Goal: Transaction & Acquisition: Purchase product/service

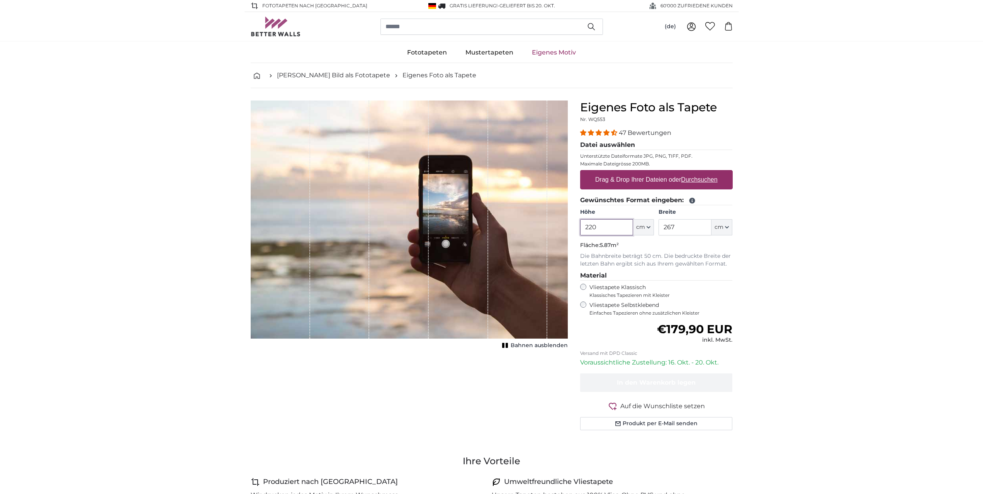
type input "220"
drag, startPoint x: 683, startPoint y: 228, endPoint x: 652, endPoint y: 228, distance: 30.5
click at [652, 228] on div "Höhe 220 ft cm Centimeter (cm) Inches (inch) Feet (ft. in.) Breite 267 ft cm Ce…" at bounding box center [656, 221] width 153 height 27
type input "220"
drag, startPoint x: 604, startPoint y: 227, endPoint x: 573, endPoint y: 223, distance: 30.8
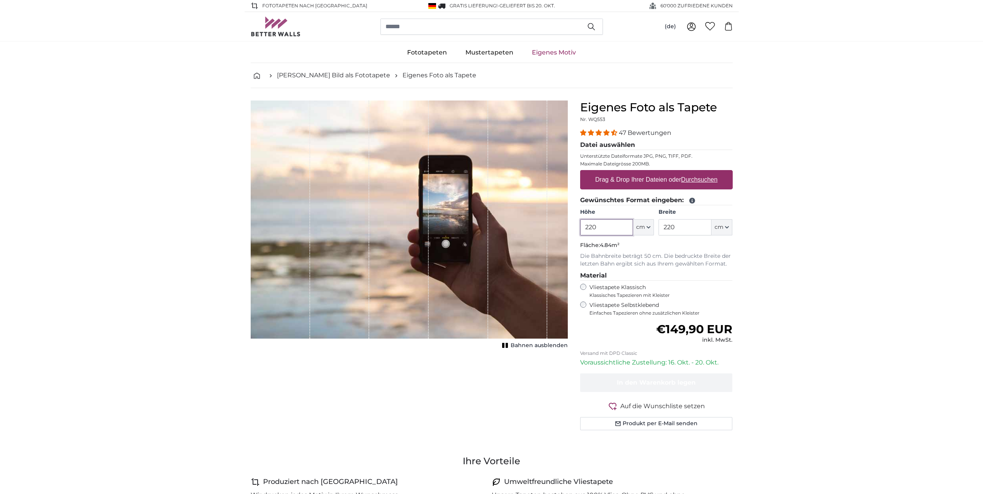
click at [573, 223] on product-detail "Abbrechen Bild zuschneiden Bahnen ausblenden Eigenes Foto als Tapete Nr. WQ553 …" at bounding box center [492, 268] width 494 height 360
type input "200"
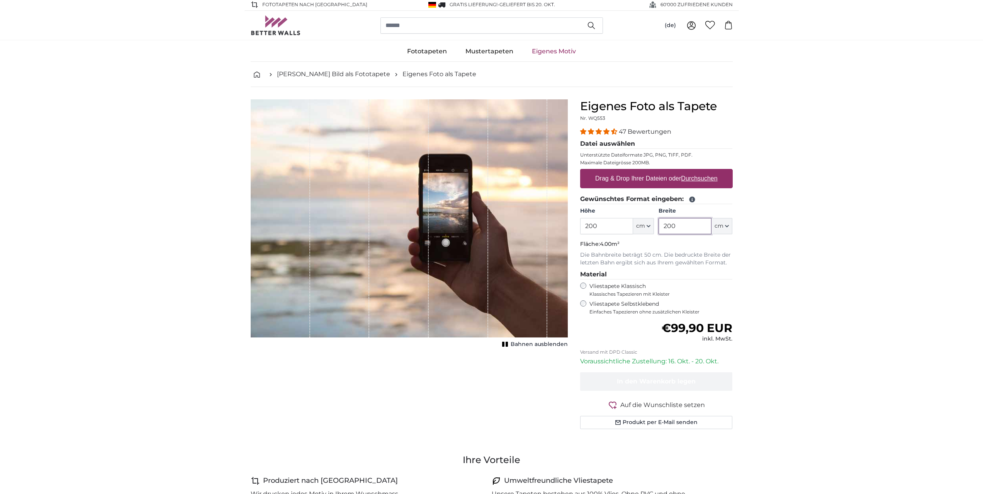
type input "200"
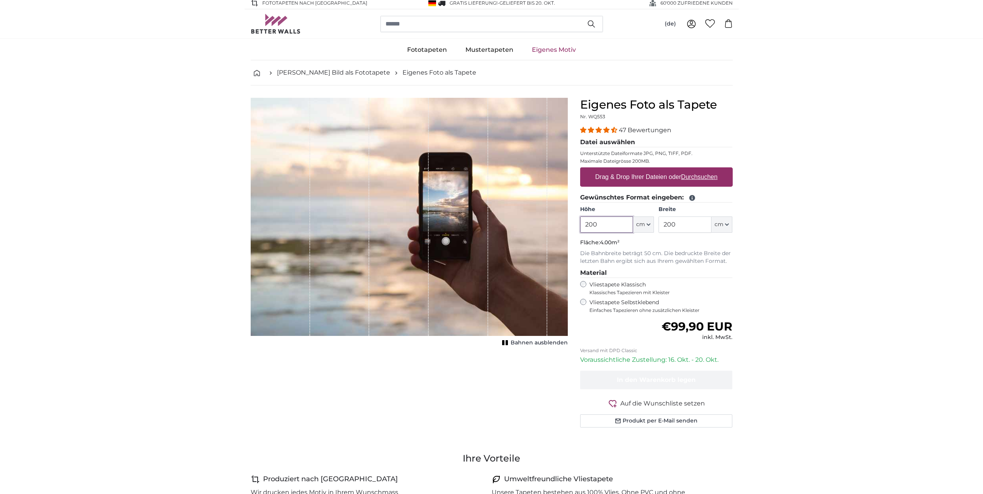
drag, startPoint x: 590, startPoint y: 225, endPoint x: 583, endPoint y: 225, distance: 7.3
click at [583, 225] on input "200" at bounding box center [606, 224] width 53 height 16
drag, startPoint x: 596, startPoint y: 223, endPoint x: 571, endPoint y: 222, distance: 24.8
click at [571, 222] on product-detail "Abbrechen Bild zuschneiden Bahnen ausblenden Eigenes Foto als Tapete Nr. WQ553 …" at bounding box center [492, 265] width 494 height 360
type input "220"
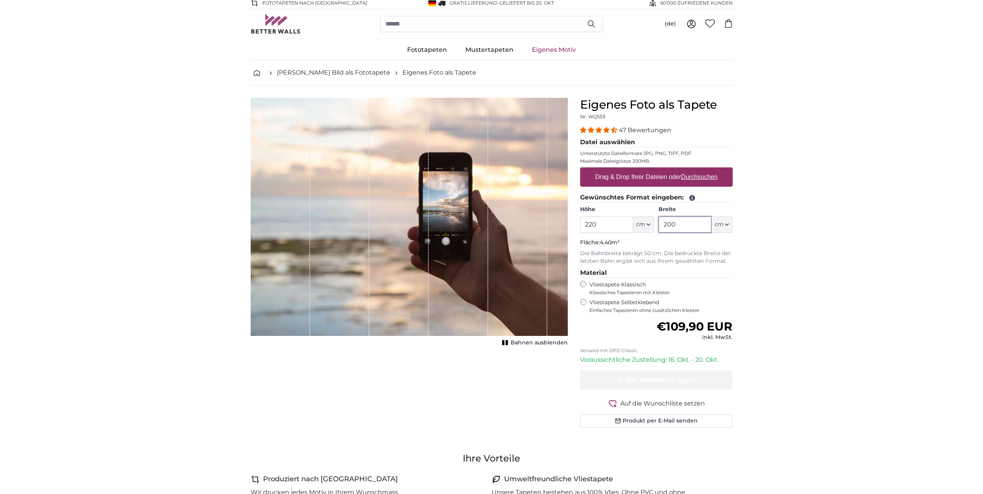
drag, startPoint x: 678, startPoint y: 223, endPoint x: 655, endPoint y: 222, distance: 22.8
click at [655, 222] on div "Höhe 220 ft cm Centimeter (cm) Inches (inch) Feet (ft. in.) Breite 200 ft cm Ce…" at bounding box center [656, 218] width 153 height 27
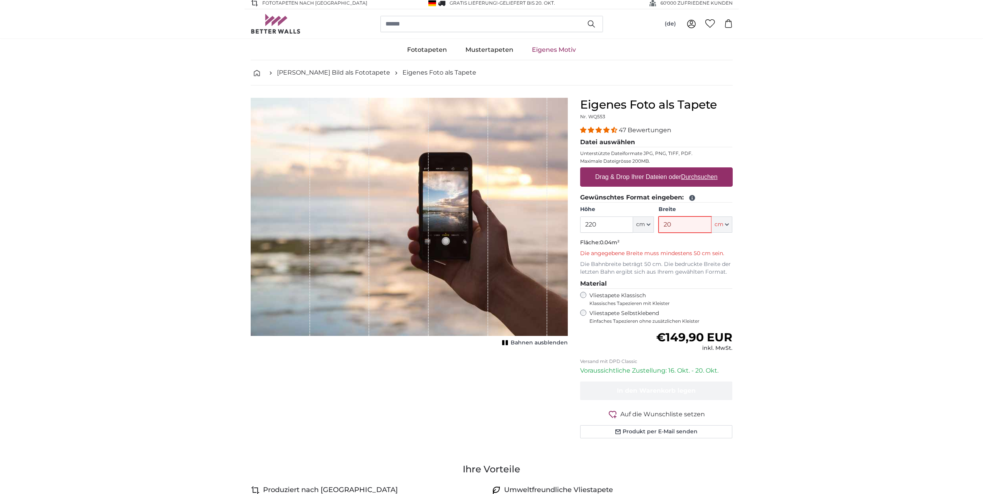
type input "200"
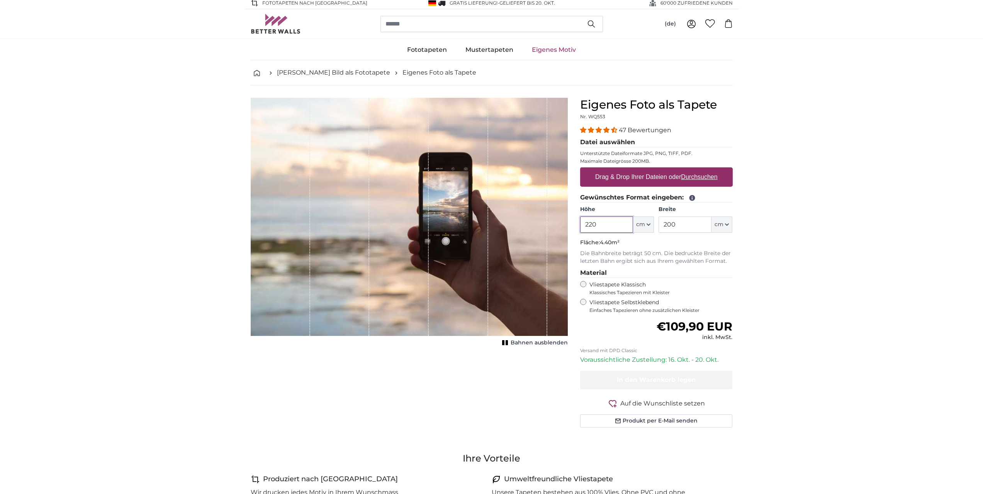
drag, startPoint x: 598, startPoint y: 225, endPoint x: 573, endPoint y: 222, distance: 25.3
click at [573, 222] on product-detail "Abbrechen Bild zuschneiden Bahnen ausblenden Eigenes Foto als Tapete Nr. WQ553 …" at bounding box center [492, 265] width 494 height 360
drag, startPoint x: 598, startPoint y: 225, endPoint x: 567, endPoint y: 223, distance: 30.6
click at [567, 223] on product-detail "Abbrechen Bild zuschneiden Bahnen ausblenden Eigenes Foto als Tapete Nr. WQ553 …" at bounding box center [492, 265] width 494 height 360
type input "1"
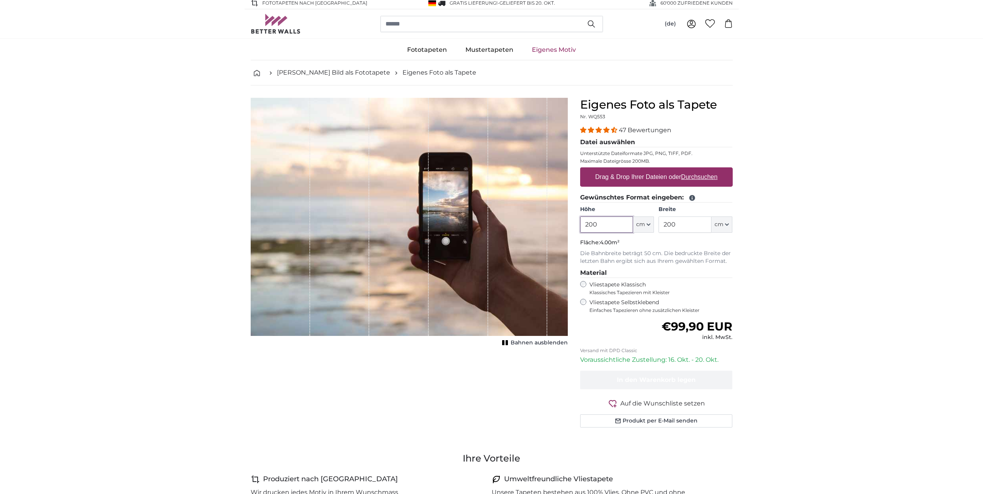
type input "200"
drag, startPoint x: 667, startPoint y: 222, endPoint x: 635, endPoint y: 219, distance: 31.9
click at [635, 219] on div "Höhe 200 ft cm Centimeter (cm) Inches (inch) Feet (ft. in.) Breite 200 ft cm Ce…" at bounding box center [656, 218] width 153 height 27
type input "220"
click at [621, 183] on label "Drag & Drop Ihrer Dateien oder Durchsuchen" at bounding box center [656, 176] width 129 height 15
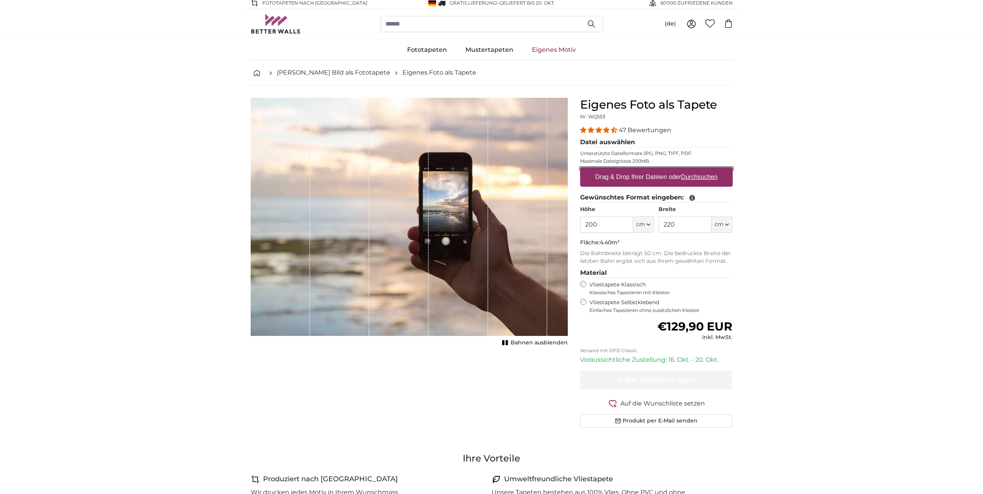
click at [621, 170] on input "Drag & Drop Ihrer Dateien oder Durchsuchen" at bounding box center [656, 168] width 153 height 2
type input "**********"
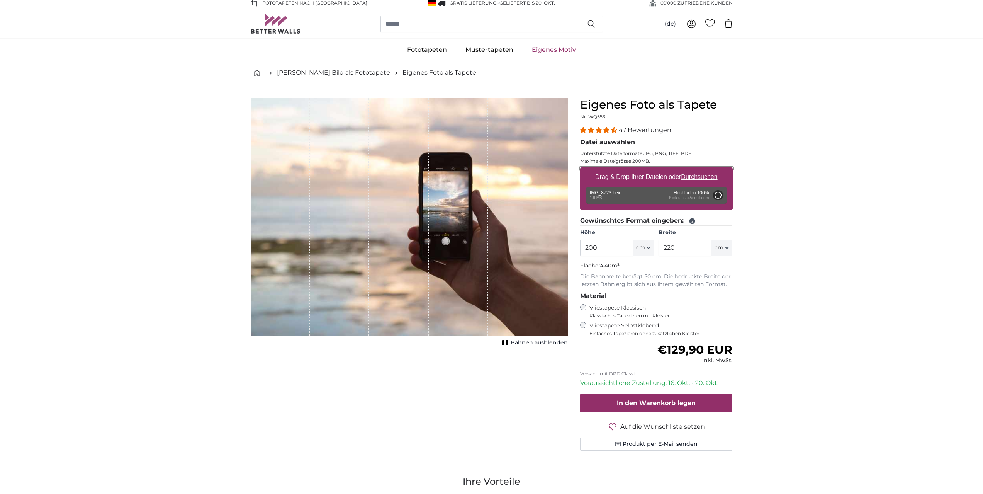
type input "186"
type input "331.1"
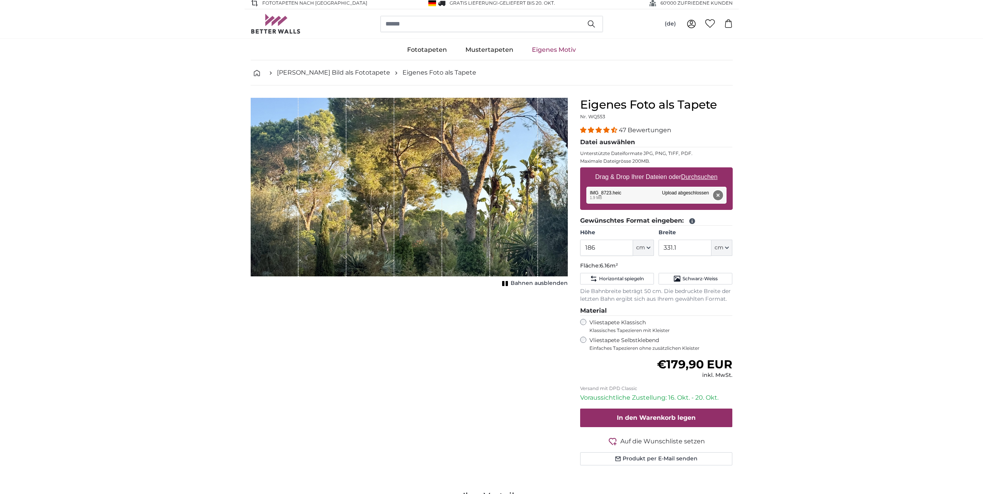
click at [715, 195] on button "Entfernen" at bounding box center [718, 195] width 10 height 10
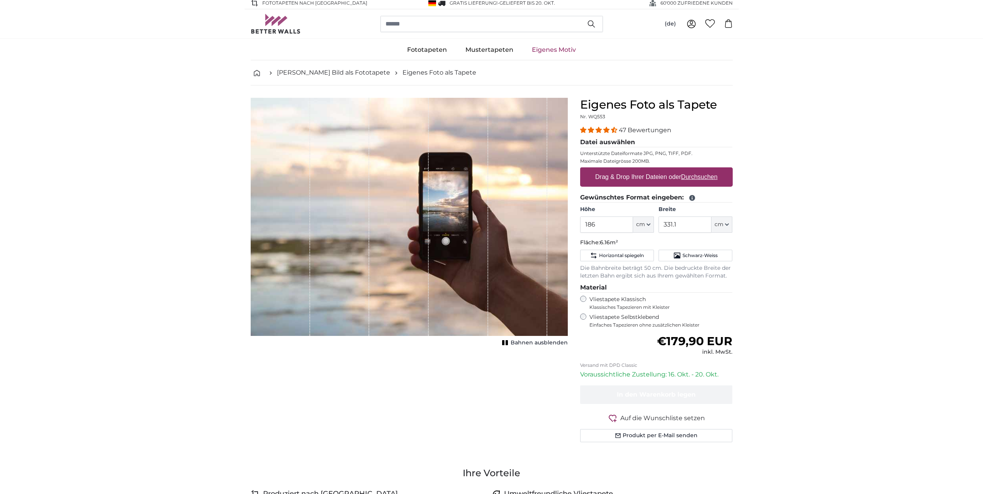
click at [694, 180] on u "Durchsuchen" at bounding box center [699, 176] width 36 height 7
click at [694, 170] on input "Drag & Drop Ihrer Dateien oder Durchsuchen" at bounding box center [656, 168] width 153 height 2
type input "**********"
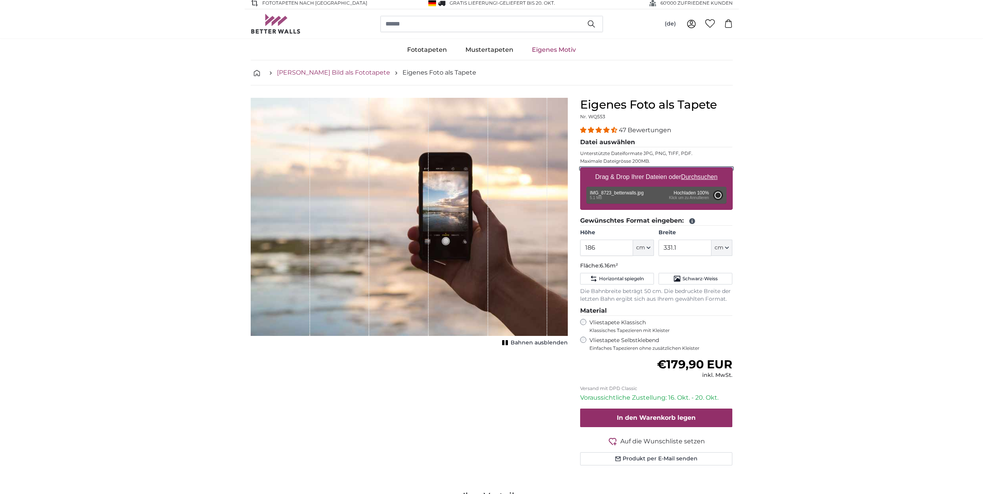
type input "186"
type input "251.1"
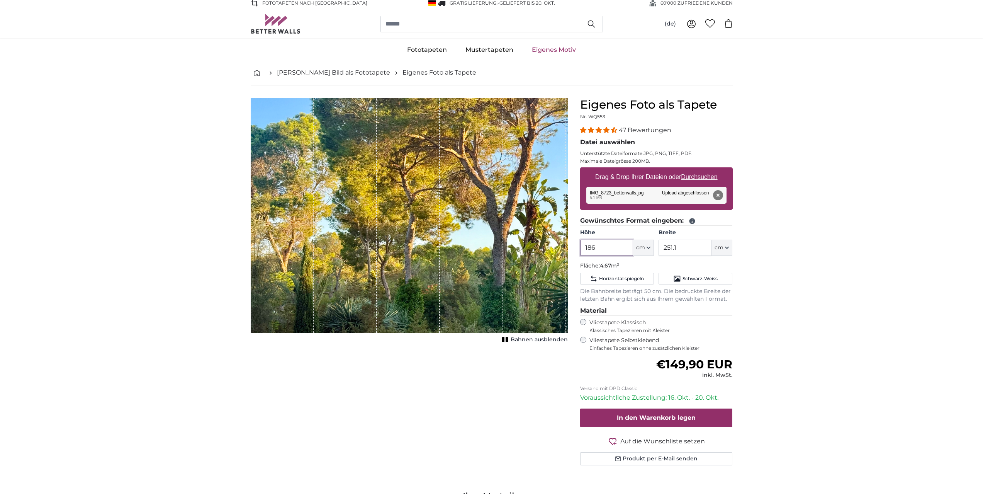
drag, startPoint x: 596, startPoint y: 246, endPoint x: 584, endPoint y: 245, distance: 12.0
click at [584, 245] on input "186" at bounding box center [606, 247] width 53 height 16
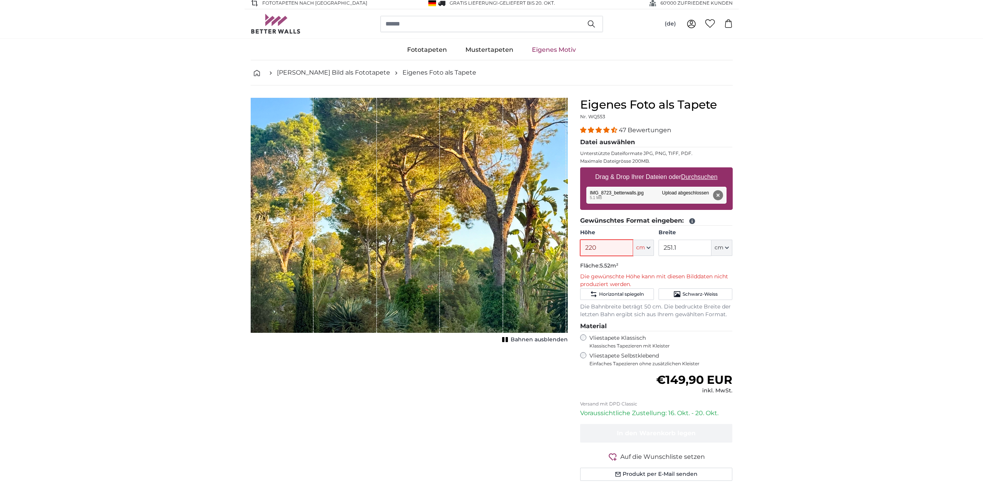
type input "220"
drag, startPoint x: 679, startPoint y: 248, endPoint x: 647, endPoint y: 245, distance: 31.8
click at [647, 245] on div "Höhe 220 ft cm Centimeter (cm) Inches (inch) Feet (ft. in.) Breite 251.1 ft cm …" at bounding box center [656, 242] width 153 height 27
type input "220"
drag, startPoint x: 717, startPoint y: 194, endPoint x: 690, endPoint y: 208, distance: 30.7
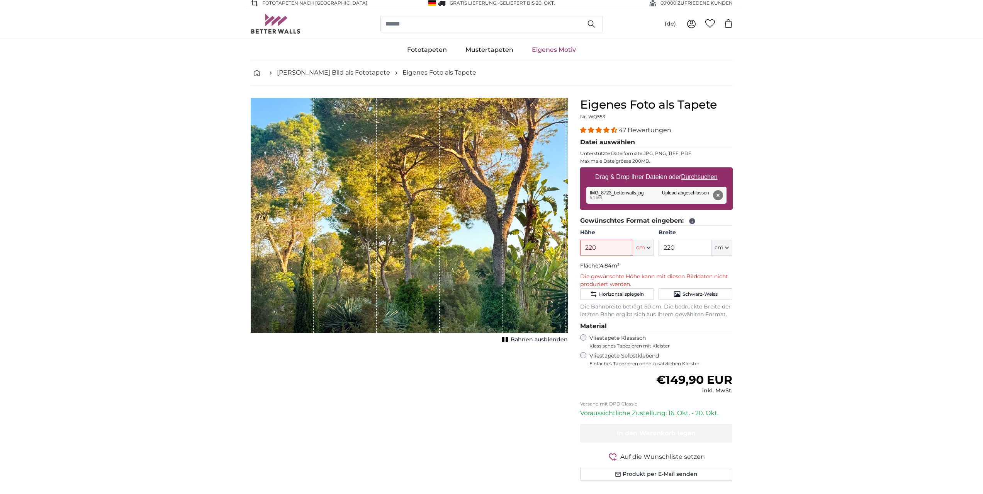
click at [715, 195] on button "Entfernen" at bounding box center [718, 195] width 10 height 10
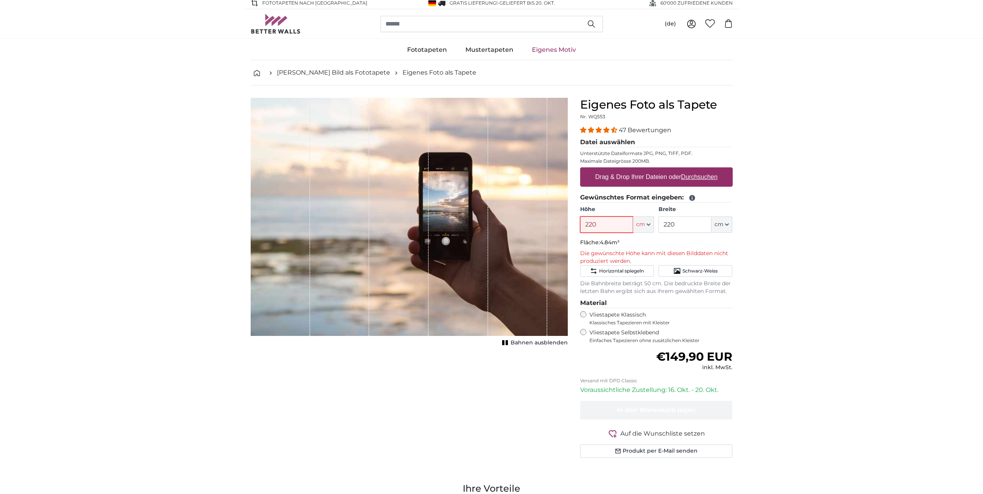
drag, startPoint x: 606, startPoint y: 225, endPoint x: 571, endPoint y: 225, distance: 34.4
click at [571, 225] on product-detail "Abbrechen Bild zuschneiden Bahnen ausblenden Eigenes Foto als Tapete Nr. WQ553 …" at bounding box center [492, 280] width 494 height 391
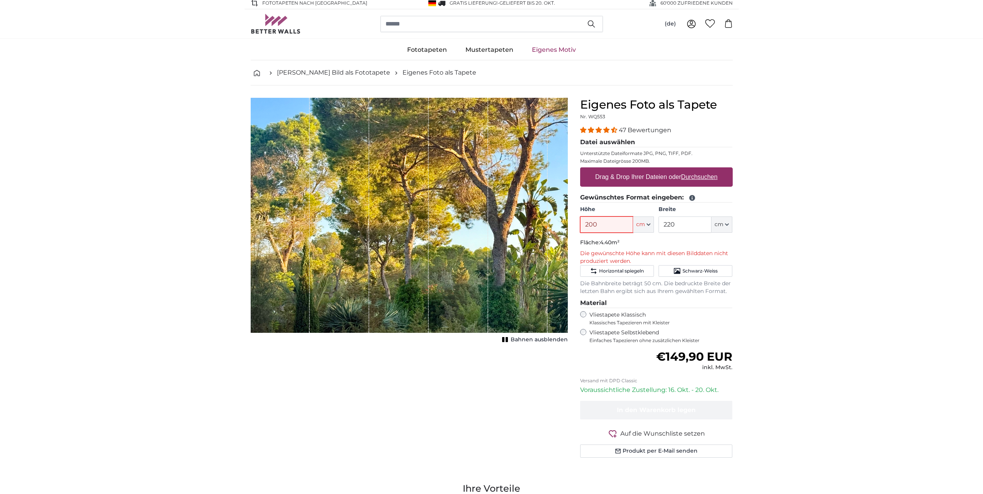
type input "200"
click at [691, 224] on input "220" at bounding box center [685, 224] width 53 height 16
drag, startPoint x: 683, startPoint y: 225, endPoint x: 657, endPoint y: 223, distance: 26.0
click at [657, 223] on div "Höhe 200 ft cm Centimeter (cm) Inches (inch) Feet (ft. in.) Breite 220 ft cm Ce…" at bounding box center [656, 218] width 153 height 27
drag, startPoint x: 664, startPoint y: 224, endPoint x: 637, endPoint y: 222, distance: 26.3
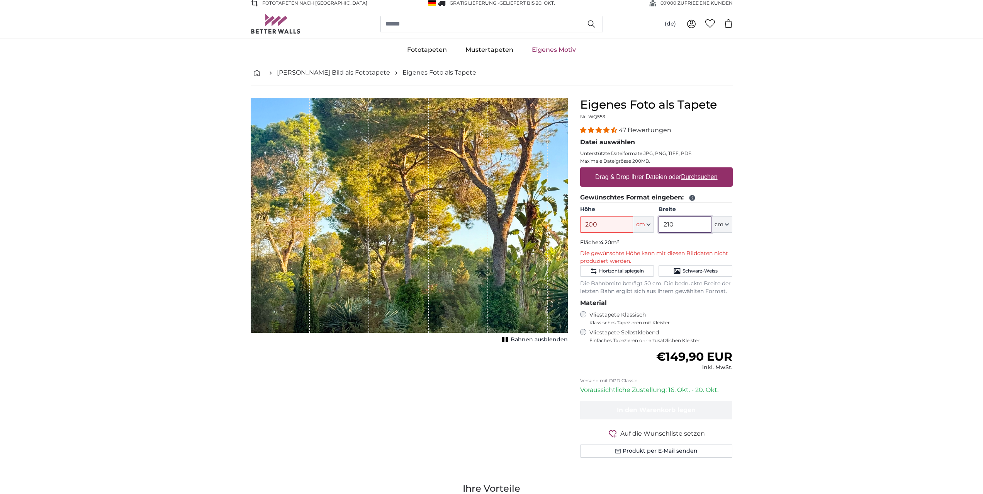
click at [637, 222] on div "Höhe 200 ft cm Centimeter (cm) Inches (inch) Feet (ft. in.) Breite 210 ft cm Ce…" at bounding box center [656, 218] width 153 height 27
type input "200"
click at [611, 224] on input "200" at bounding box center [606, 224] width 53 height 16
click at [486, 163] on div "1 of 1" at bounding box center [458, 215] width 59 height 235
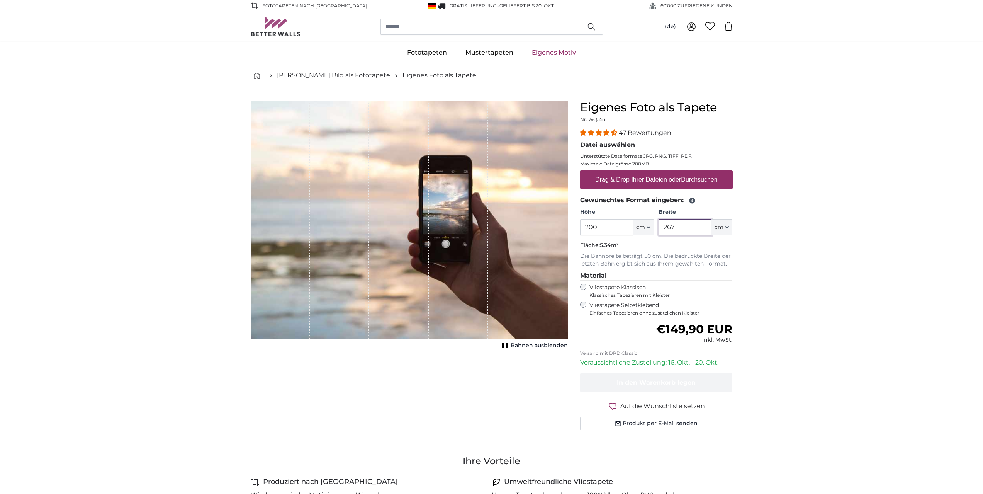
drag, startPoint x: 680, startPoint y: 224, endPoint x: 648, endPoint y: 224, distance: 32.1
click at [648, 224] on div "Höhe 200 ft cm Centimeter (cm) Inches (inch) Feet (ft. in.) Breite 267 ft cm Ce…" at bounding box center [656, 221] width 153 height 27
drag, startPoint x: 675, startPoint y: 227, endPoint x: 648, endPoint y: 225, distance: 27.1
click at [648, 225] on div "Höhe 200 ft cm Centimeter (cm) Inches (inch) Feet (ft. in.) Breite 210 ft cm Ce…" at bounding box center [656, 221] width 153 height 27
type input "200"
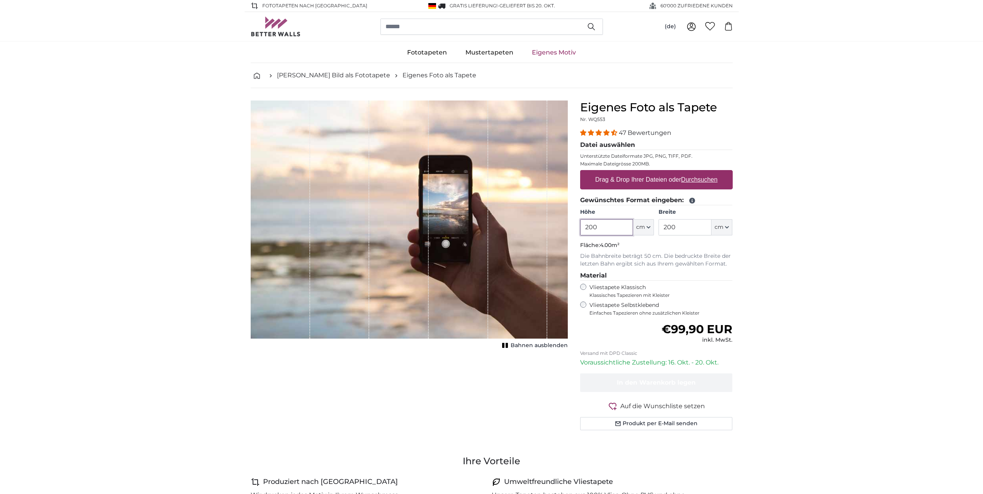
drag, startPoint x: 585, startPoint y: 226, endPoint x: 577, endPoint y: 225, distance: 7.7
click at [577, 225] on div "Eigenes Foto als Tapete Nr. WQ553 47 Bewertungen Datei auswählen Unterstützte D…" at bounding box center [656, 274] width 165 height 348
drag, startPoint x: 572, startPoint y: 224, endPoint x: 567, endPoint y: 223, distance: 5.0
click at [567, 223] on product-detail "Abbrechen Bild zuschneiden Bahnen ausblenden Eigenes Foto als Tapete Nr. WQ553 …" at bounding box center [492, 268] width 494 height 360
type input "180"
